Goal: Task Accomplishment & Management: Manage account settings

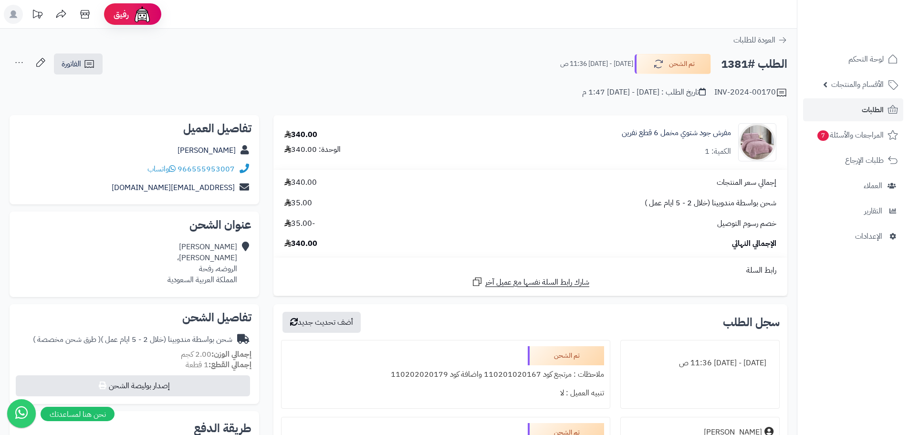
click at [832, 276] on nav "لوحة التحكم الأقسام والمنتجات المنتجات الأقسام الماركات مواصفات المنتجات مواصفا…" at bounding box center [853, 229] width 112 height 435
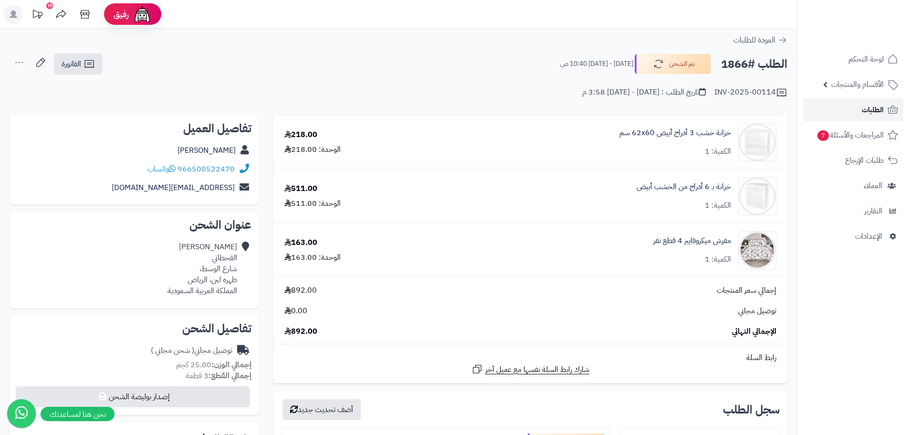
click at [864, 114] on span "الطلبات" at bounding box center [873, 109] width 22 height 13
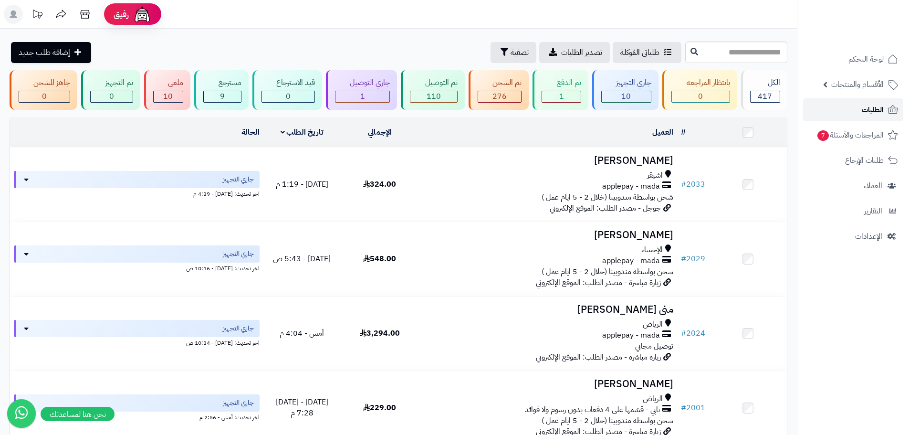
click at [875, 114] on span "الطلبات" at bounding box center [873, 109] width 22 height 13
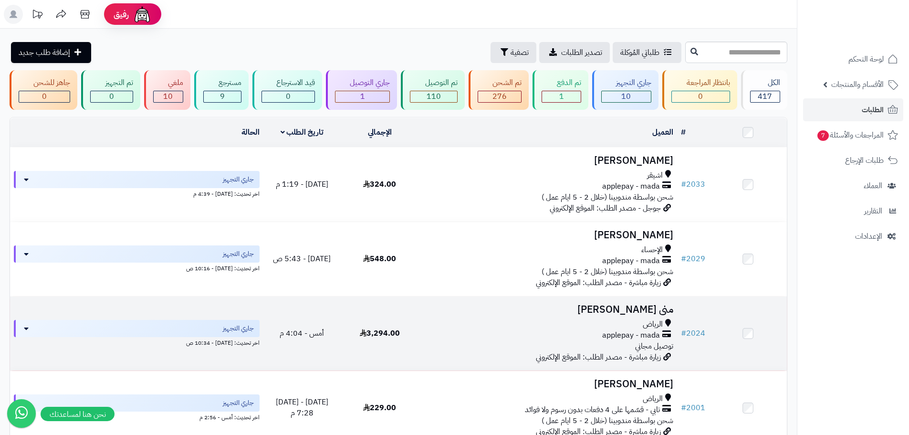
click at [507, 336] on div "applepay - mada" at bounding box center [547, 335] width 251 height 11
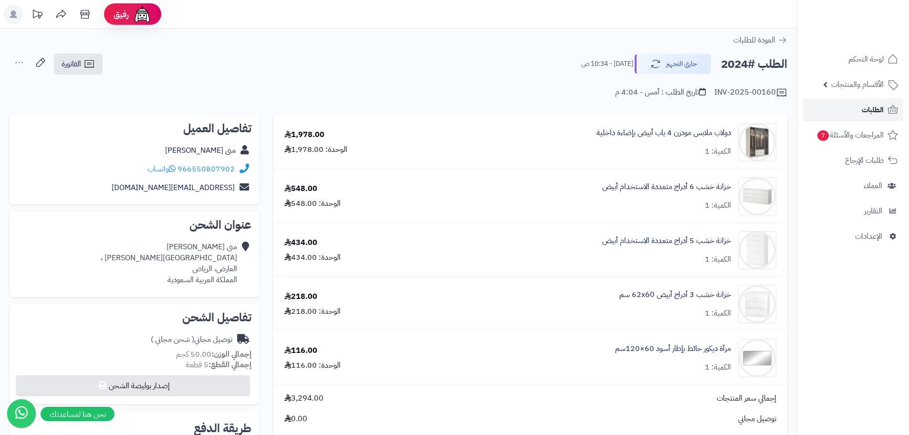
click at [880, 111] on span "الطلبات" at bounding box center [873, 109] width 22 height 13
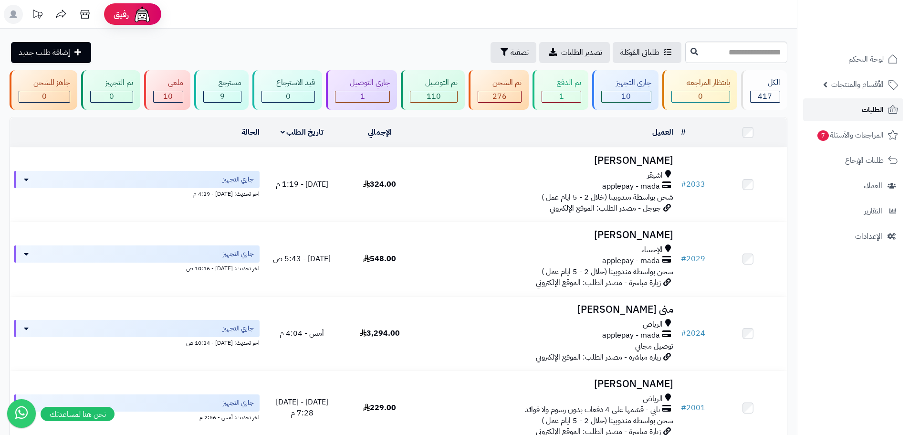
click at [866, 111] on span "الطلبات" at bounding box center [873, 109] width 22 height 13
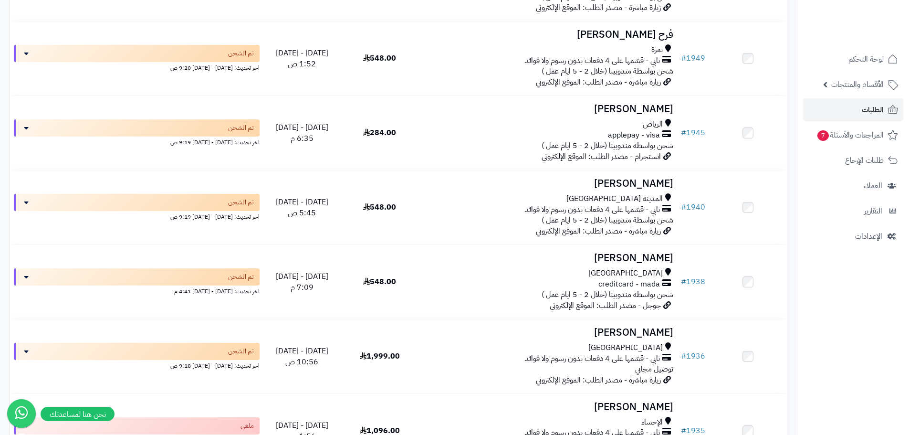
scroll to position [2099, 0]
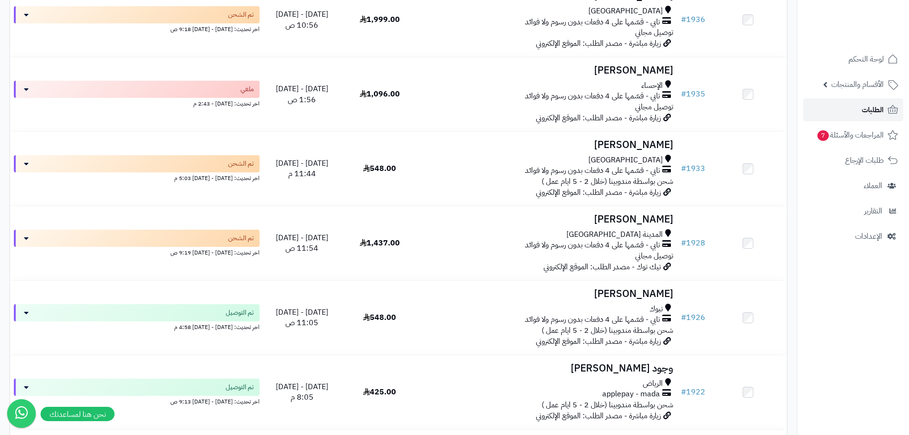
click at [877, 110] on span "الطلبات" at bounding box center [873, 109] width 22 height 13
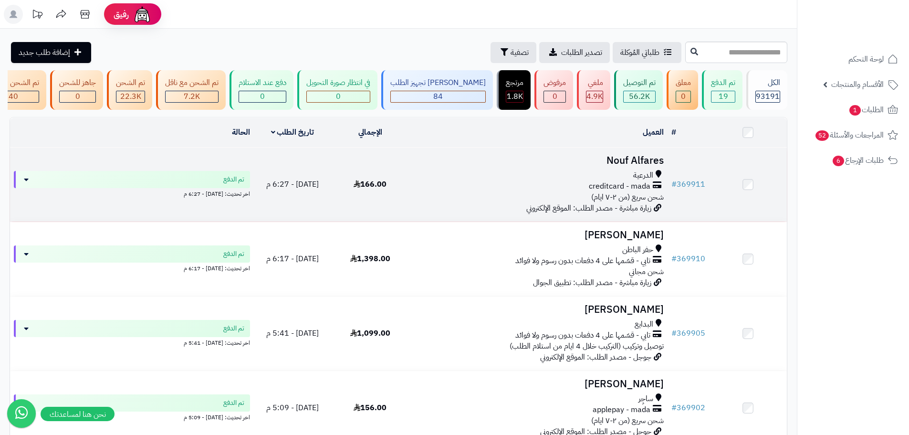
drag, startPoint x: 394, startPoint y: 194, endPoint x: 397, endPoint y: 175, distance: 19.4
click at [394, 194] on td "166.00" at bounding box center [370, 184] width 78 height 74
